Goal: Navigation & Orientation: Find specific page/section

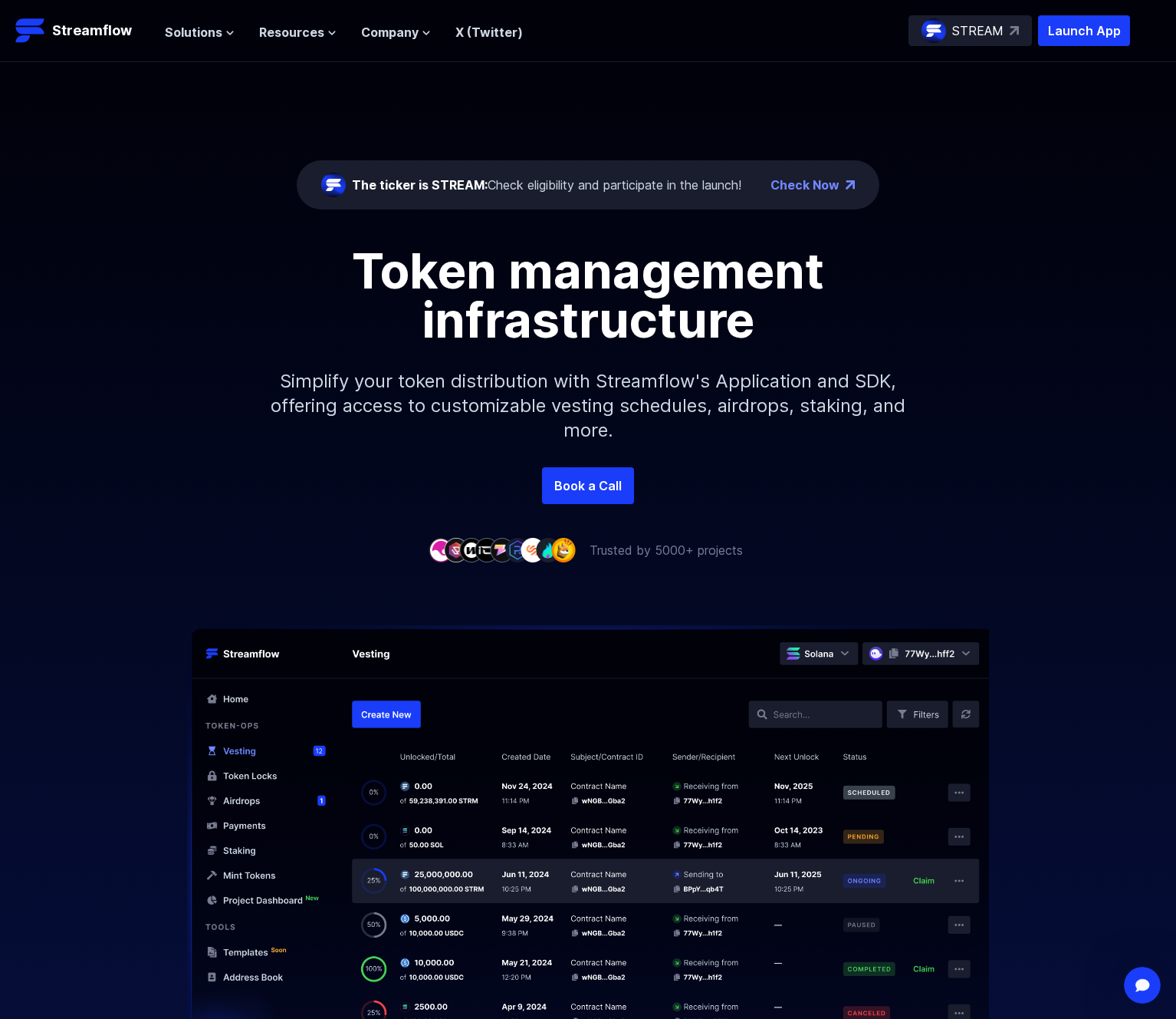
click at [591, 186] on div "The ticker is STREAM: Check eligibility and participate in the launch!" at bounding box center [546, 184] width 390 height 18
click at [191, 31] on span "Solutions" at bounding box center [193, 31] width 57 height 18
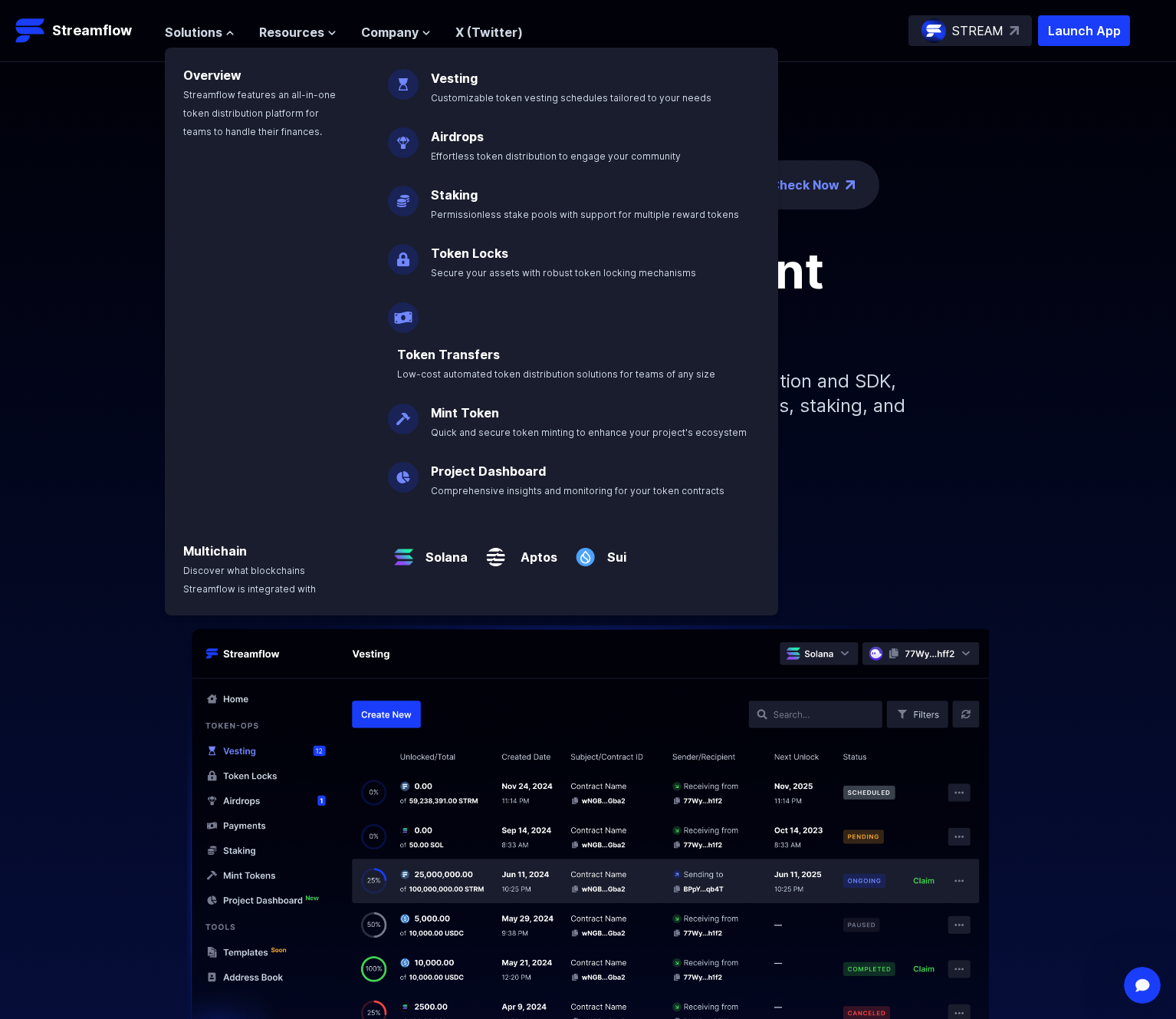
click at [499, 280] on p "Token Locks Secure your assets with robust token locking mechanisms" at bounding box center [575, 256] width 305 height 49
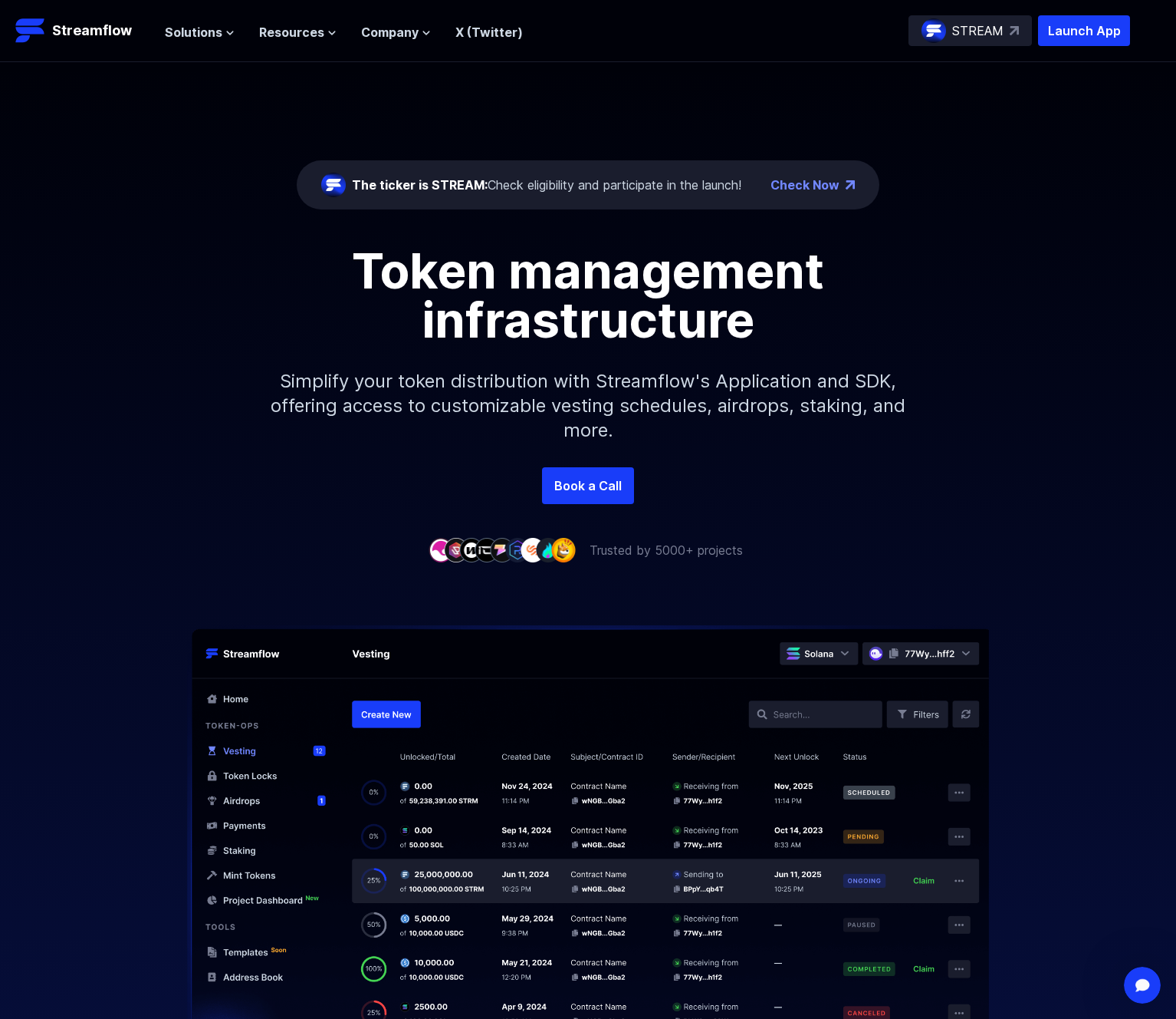
click at [209, 43] on div "Solutions Overview Streamflow features an all-in-one token distribution platfor…" at bounding box center [343, 30] width 358 height 31
drag, startPoint x: 216, startPoint y: 40, endPoint x: 205, endPoint y: 34, distance: 12.5
click at [205, 34] on span "Solutions" at bounding box center [193, 31] width 57 height 18
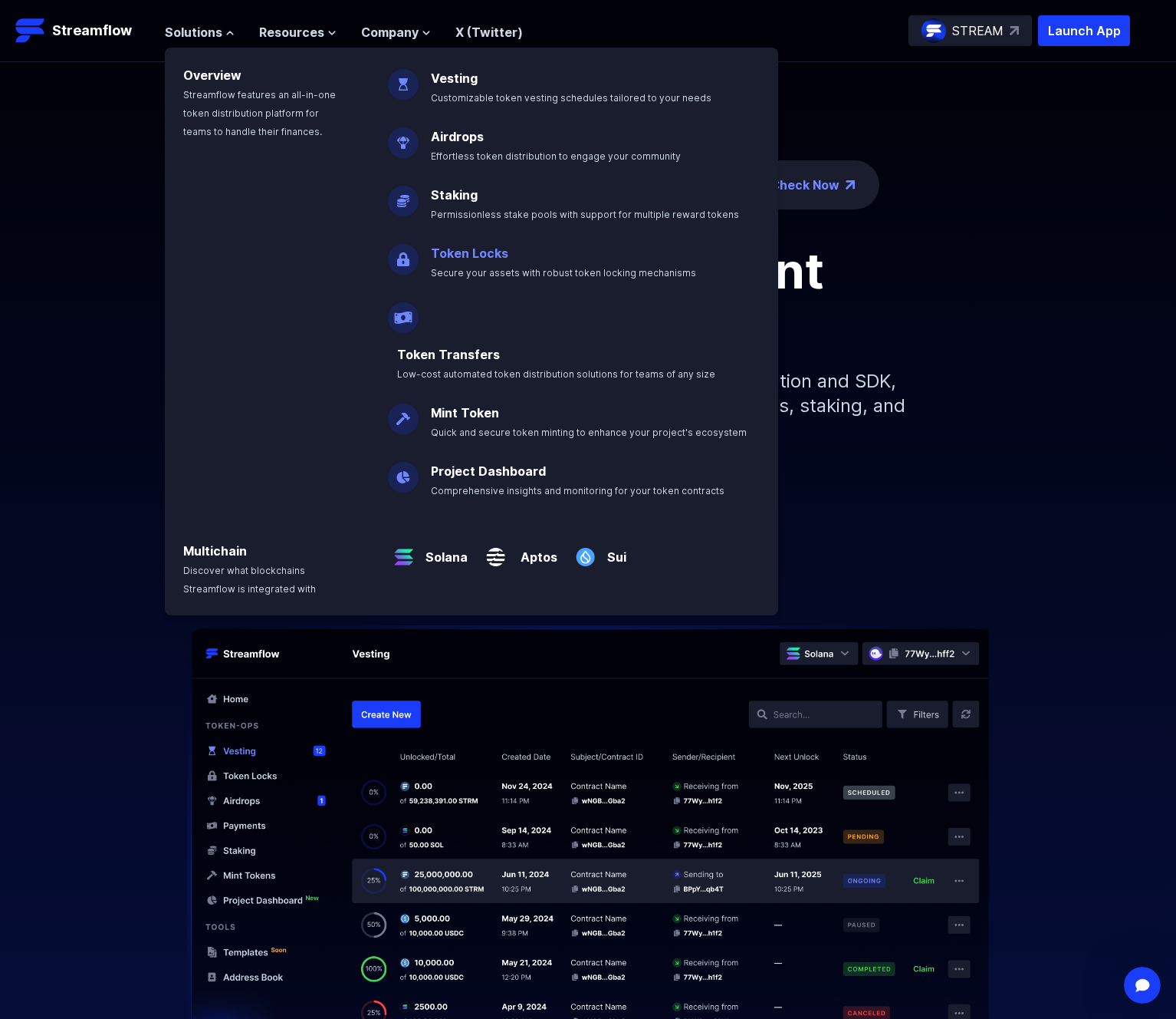
click at [470, 255] on link "Token Locks" at bounding box center [469, 253] width 77 height 15
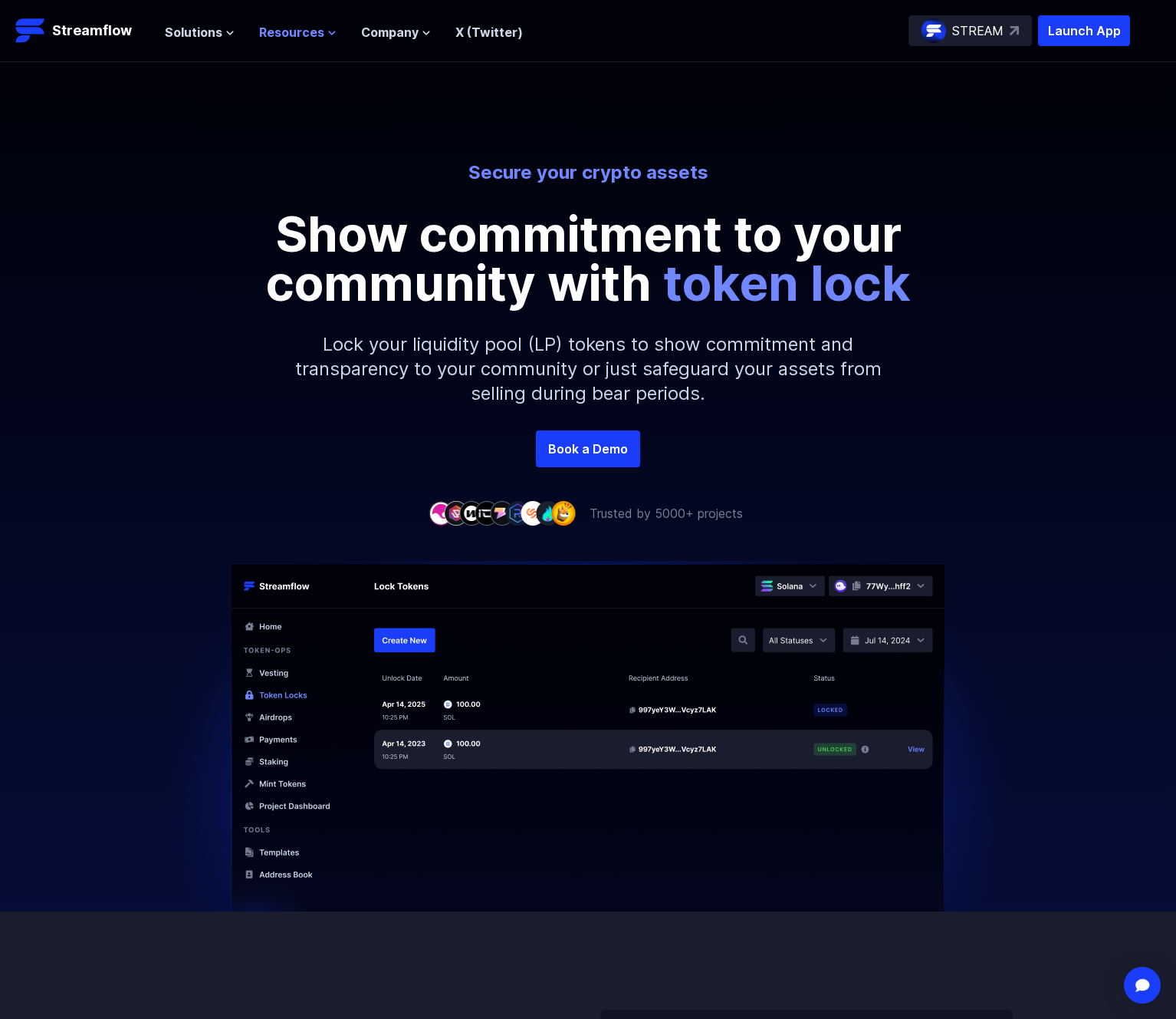
click at [297, 38] on span "Resources" at bounding box center [291, 31] width 65 height 18
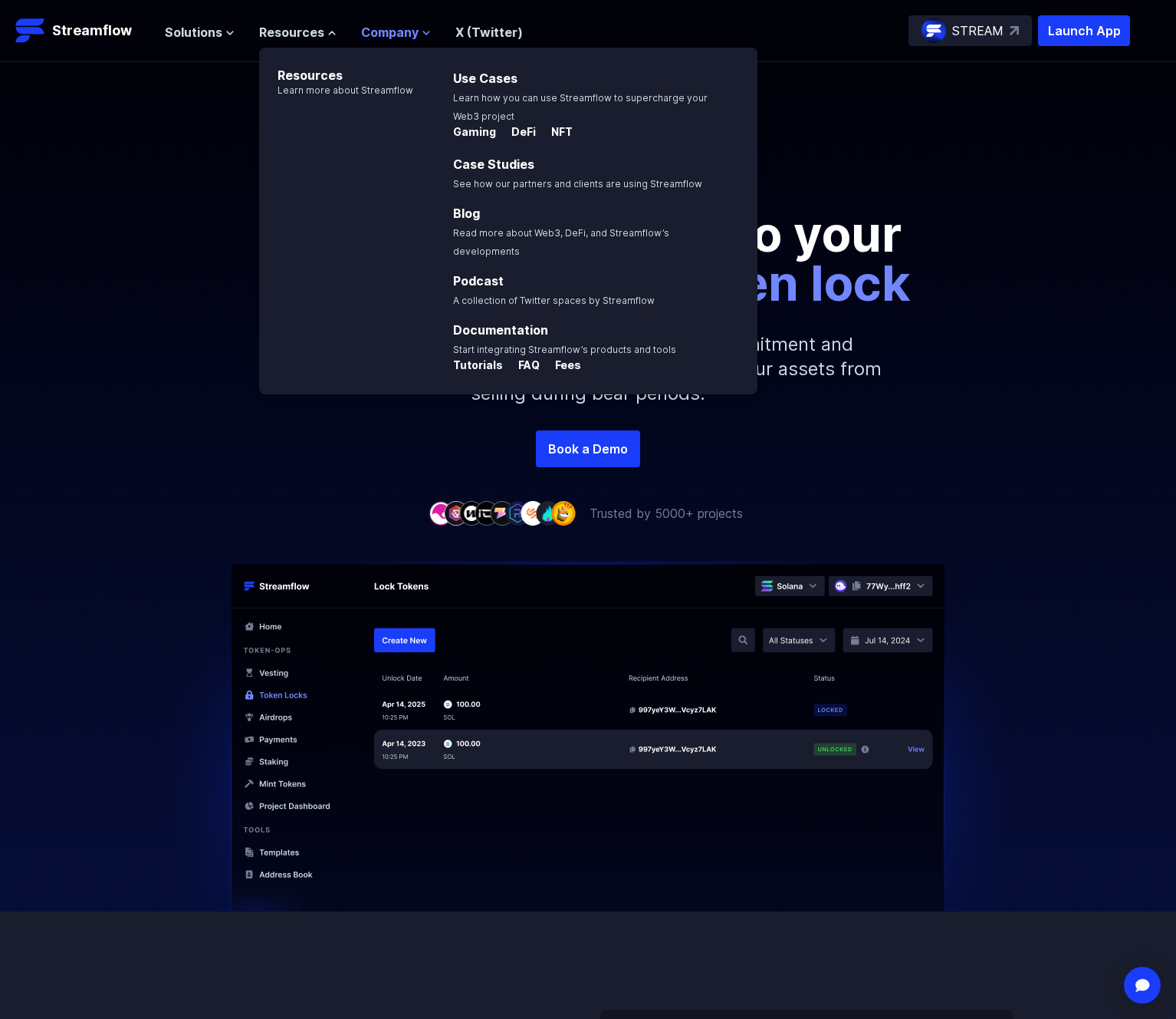
click at [394, 36] on span "Company" at bounding box center [390, 31] width 57 height 18
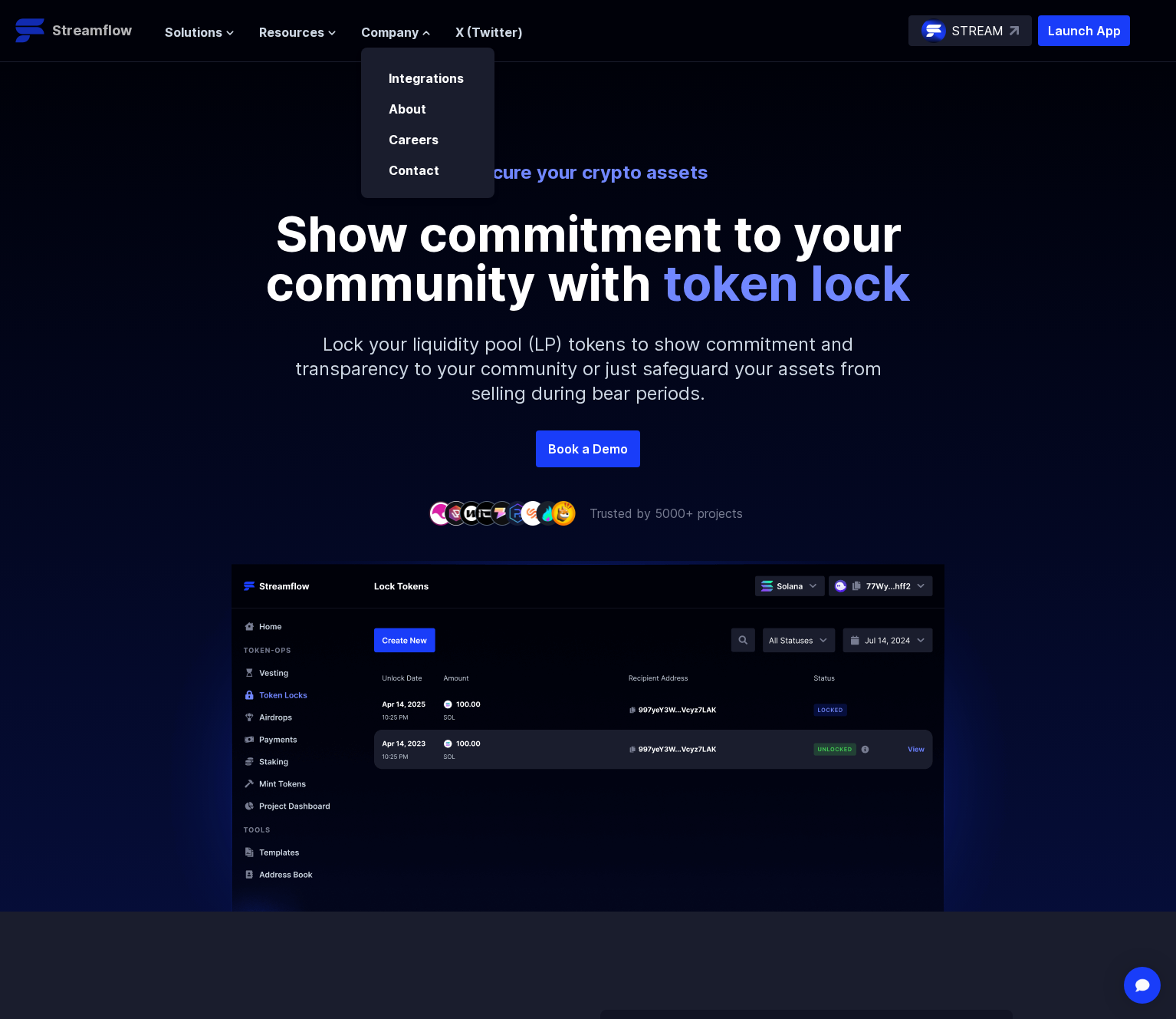
click at [115, 31] on p "Streamflow" at bounding box center [91, 30] width 80 height 21
